Goal: Information Seeking & Learning: Learn about a topic

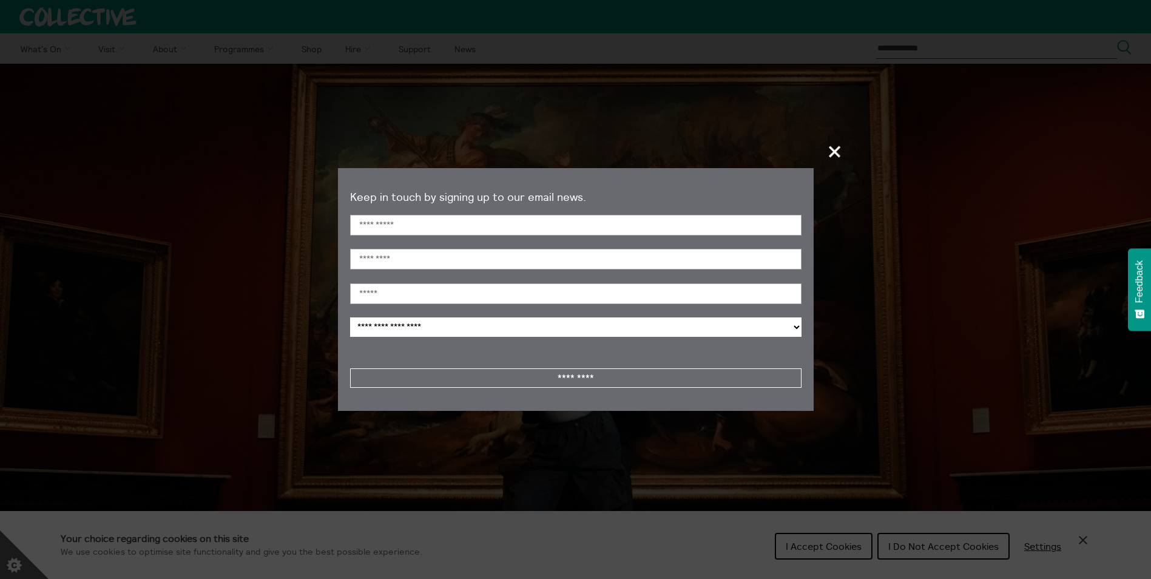
click at [834, 150] on span "+" at bounding box center [835, 151] width 36 height 36
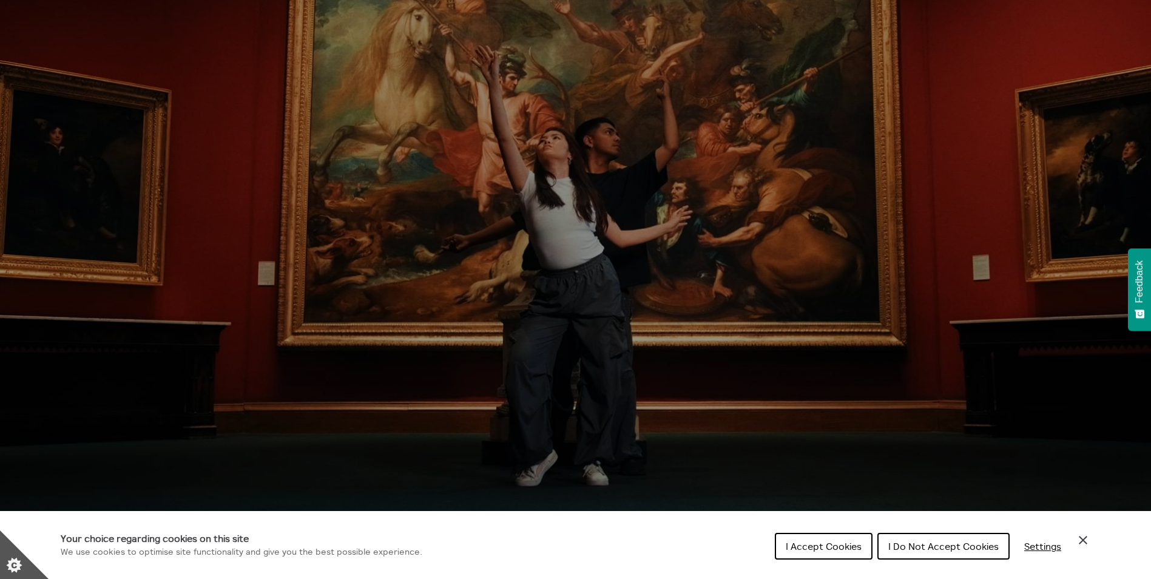
scroll to position [182, 0]
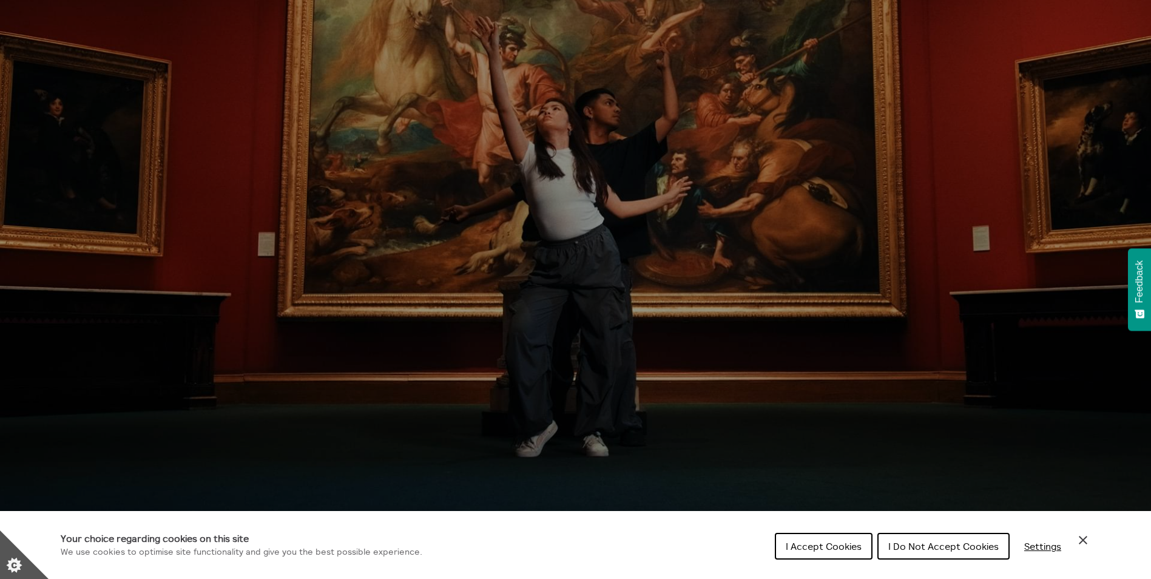
click at [952, 547] on span "I Do Not Accept Cookies" at bounding box center [943, 546] width 110 height 12
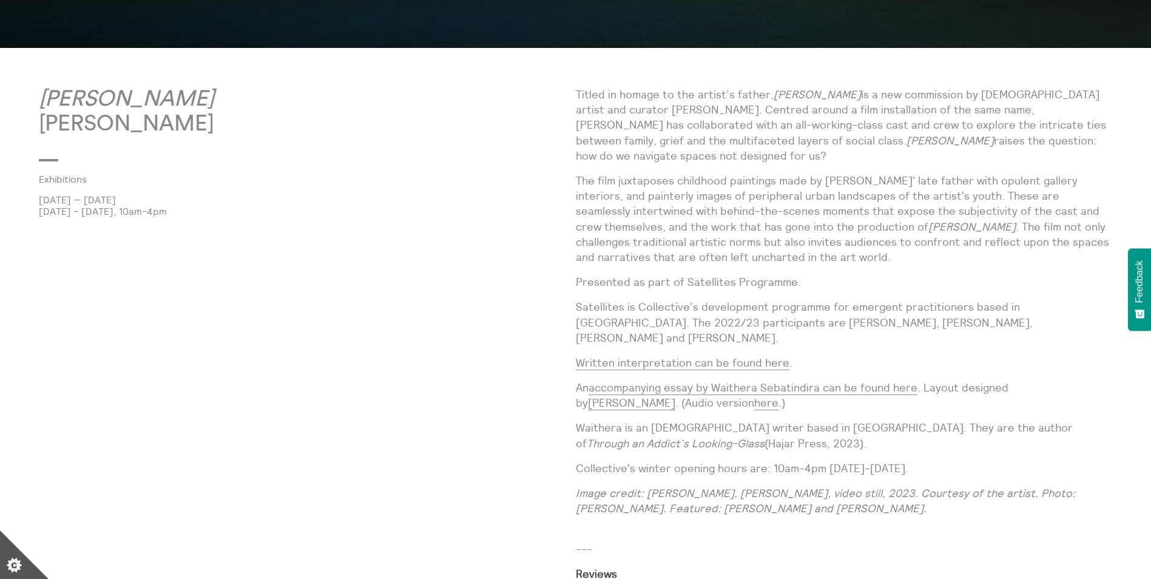
scroll to position [0, 0]
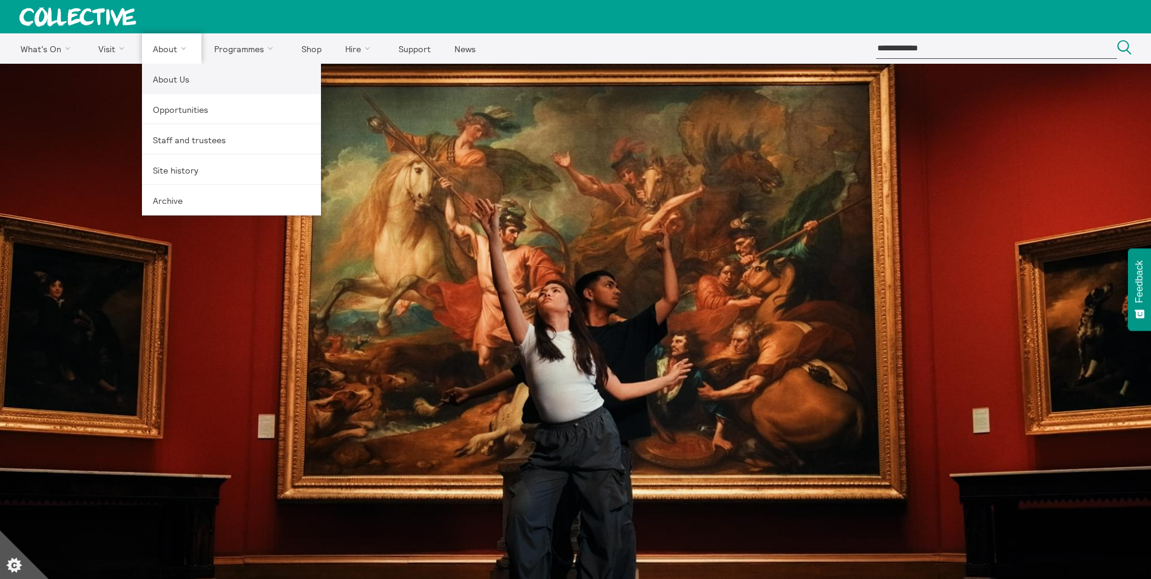
click at [161, 80] on link "About Us" at bounding box center [231, 79] width 179 height 30
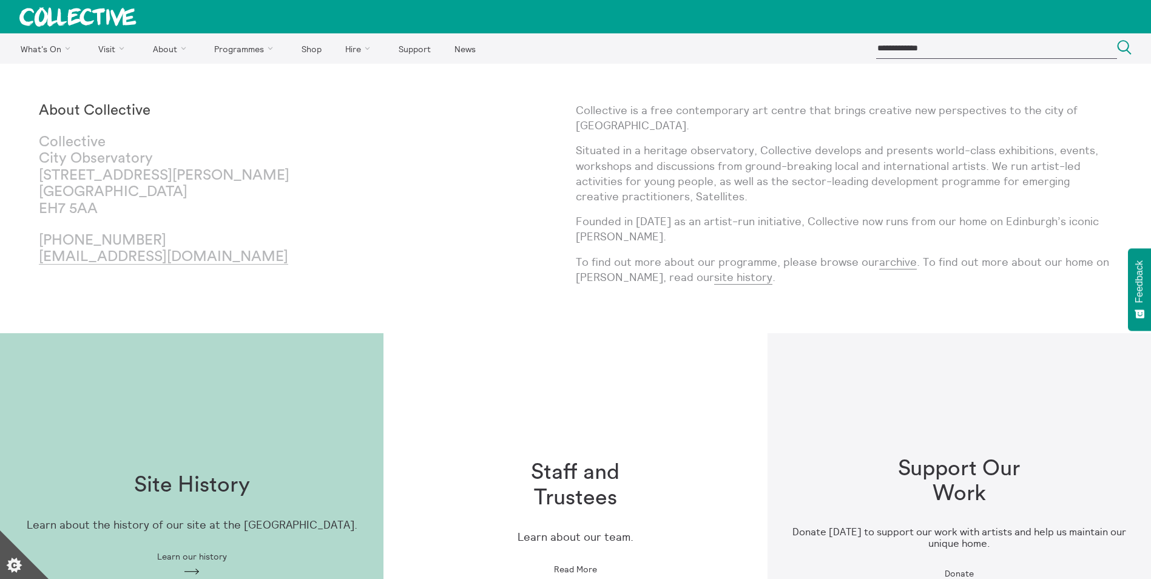
click at [591, 567] on span "Read More" at bounding box center [575, 569] width 43 height 10
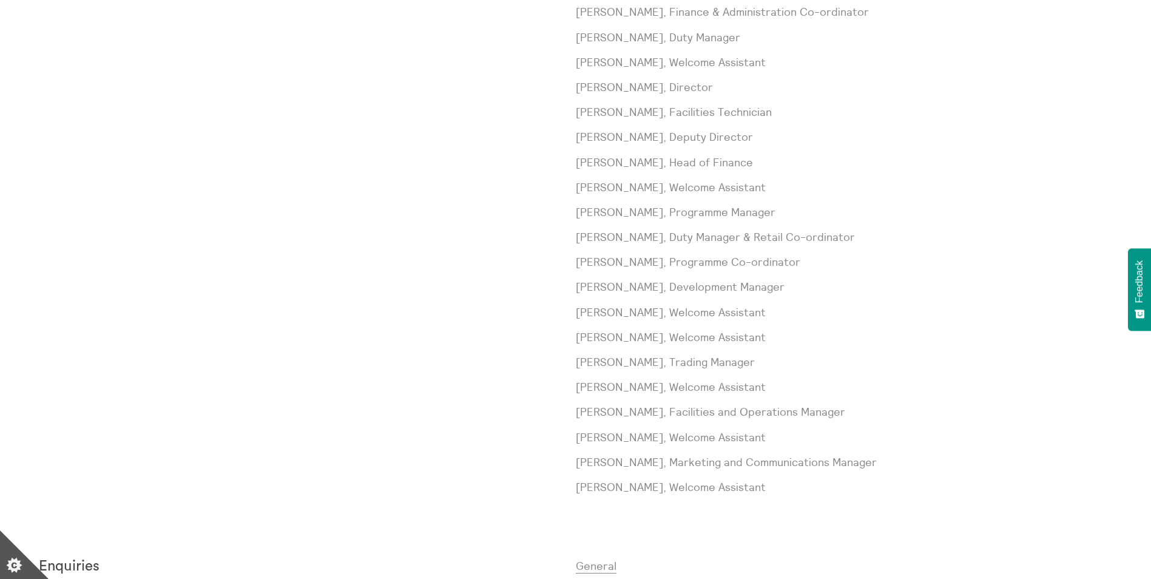
scroll to position [667, 0]
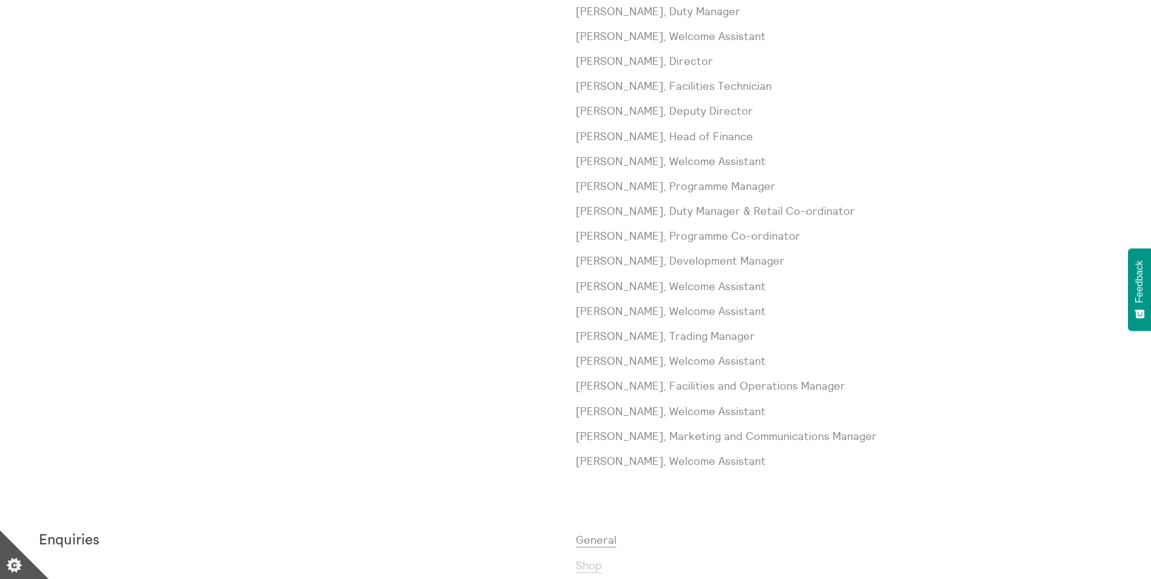
click at [587, 565] on link "Shop" at bounding box center [589, 565] width 26 height 15
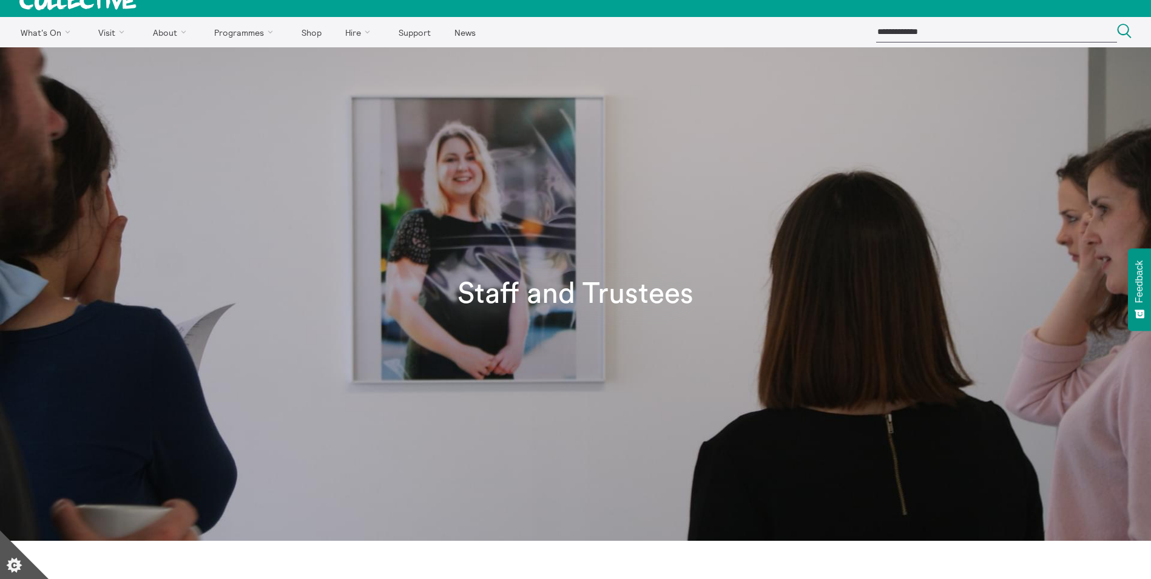
scroll to position [0, 0]
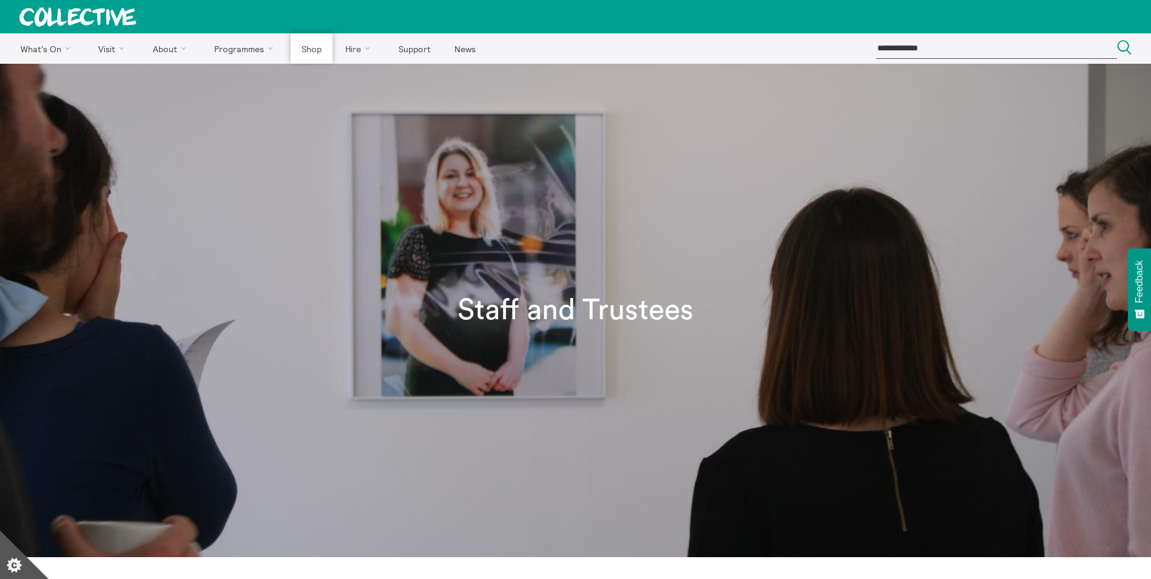
click at [309, 51] on link "Shop" at bounding box center [311, 48] width 41 height 30
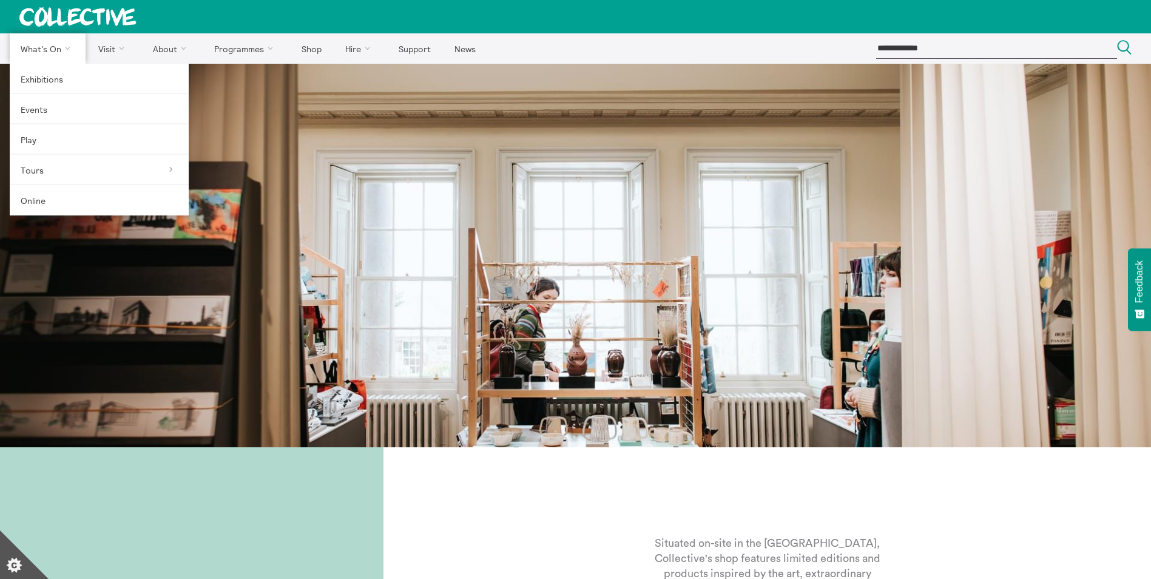
click at [66, 49] on link "What's On" at bounding box center [48, 48] width 76 height 30
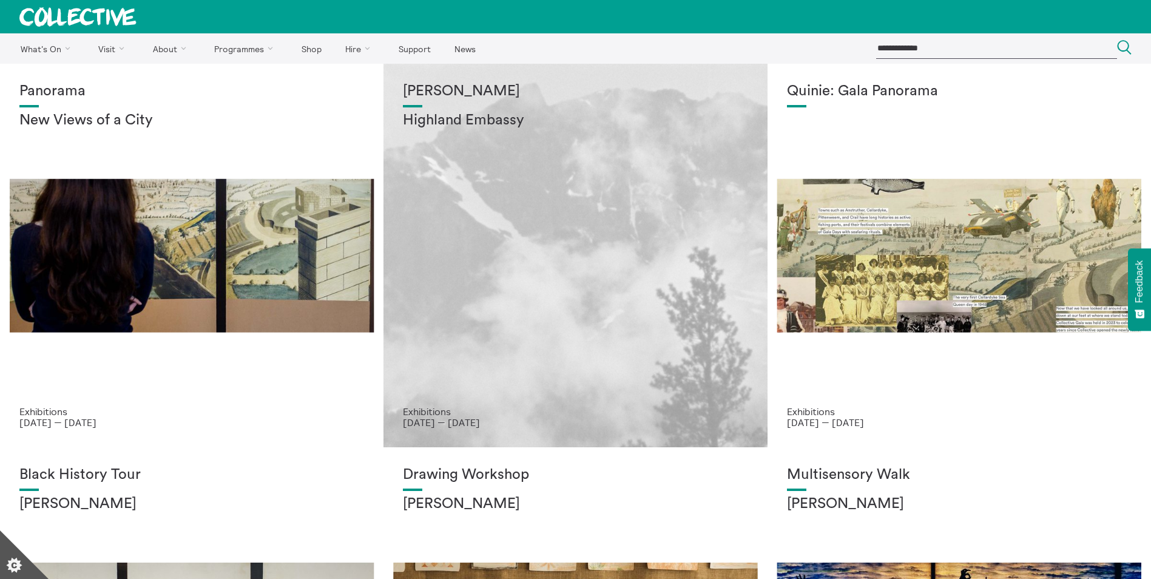
click at [558, 325] on div "Shen Xin Highland Embassy" at bounding box center [575, 244] width 345 height 323
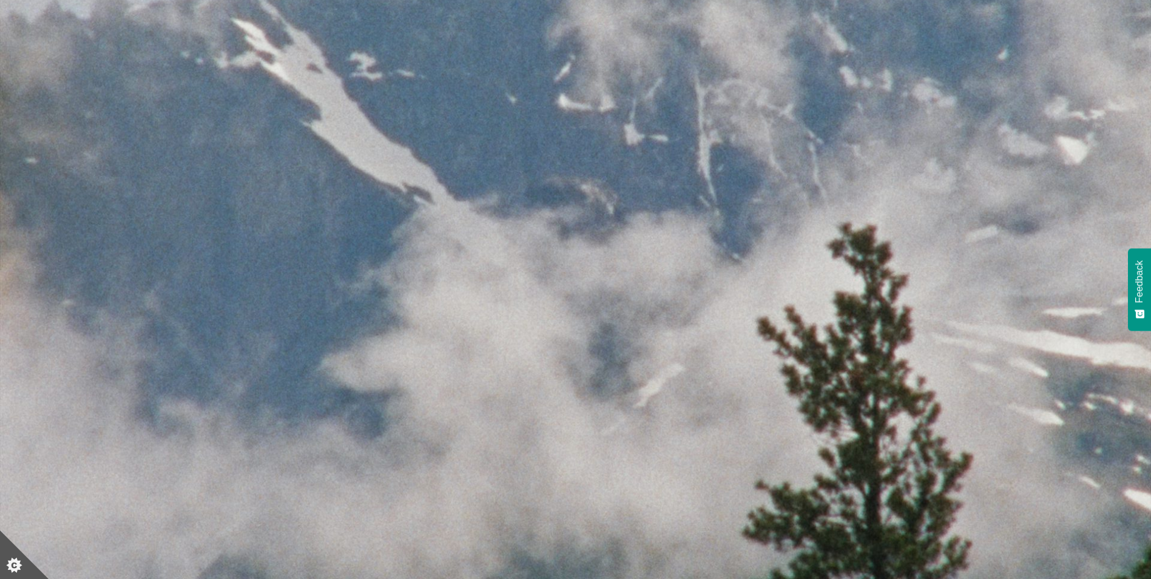
scroll to position [243, 0]
